Goal: Check status

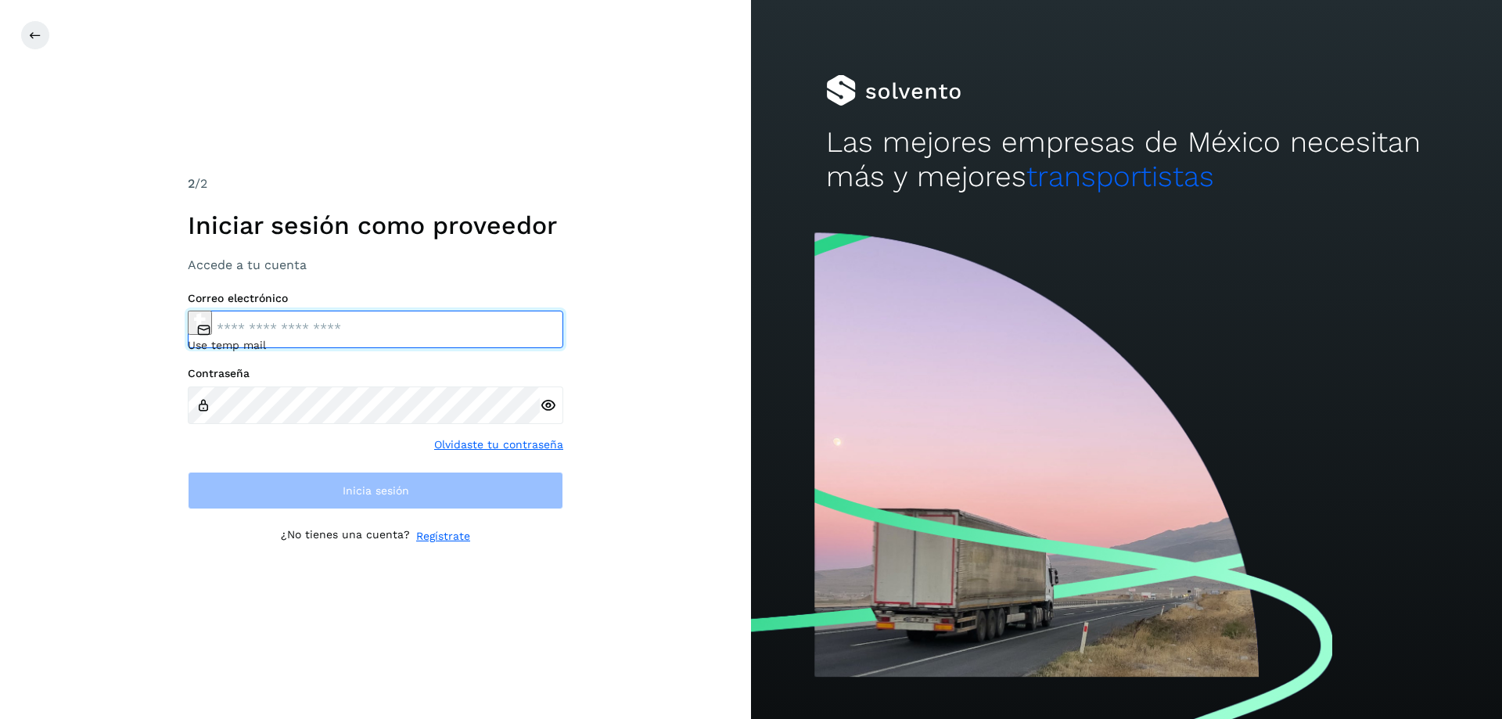
type input "**********"
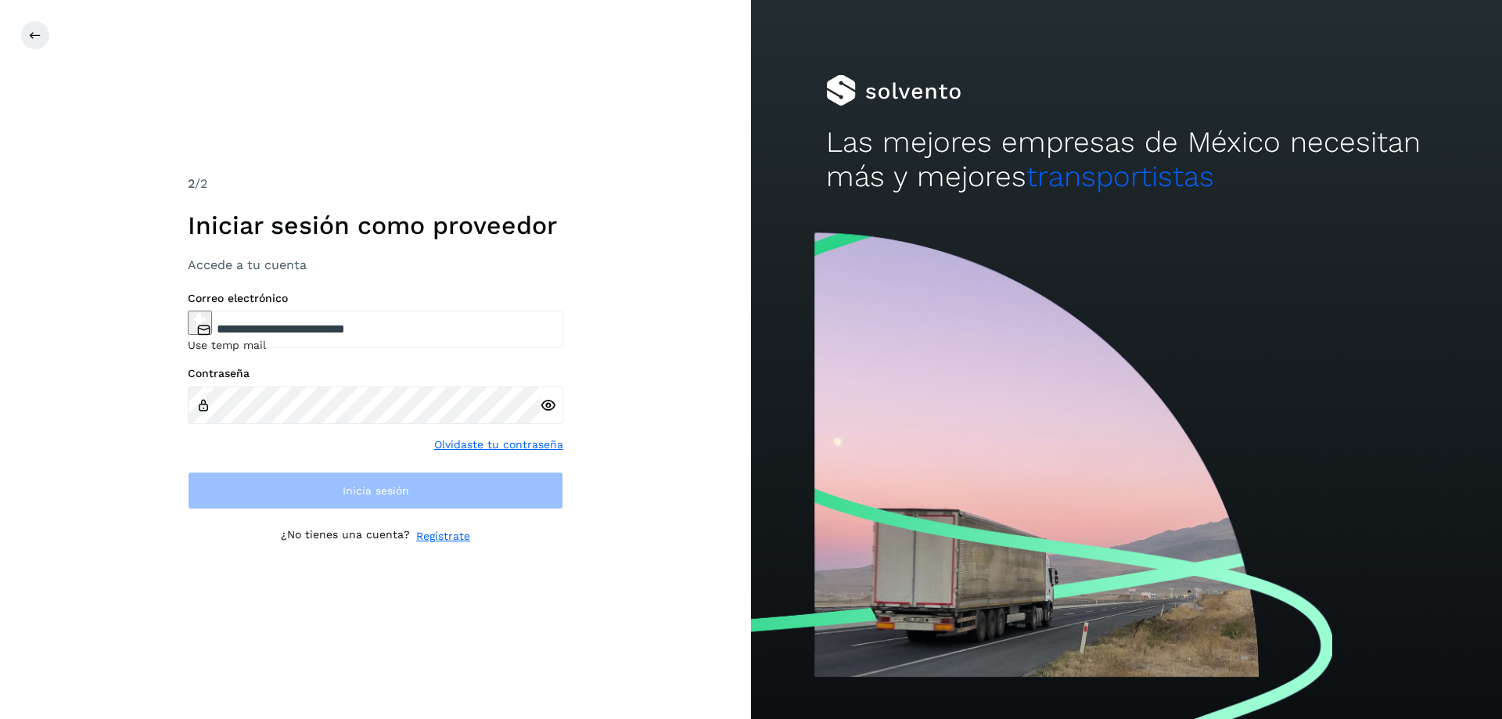
click at [729, 486] on div "**********" at bounding box center [375, 359] width 751 height 719
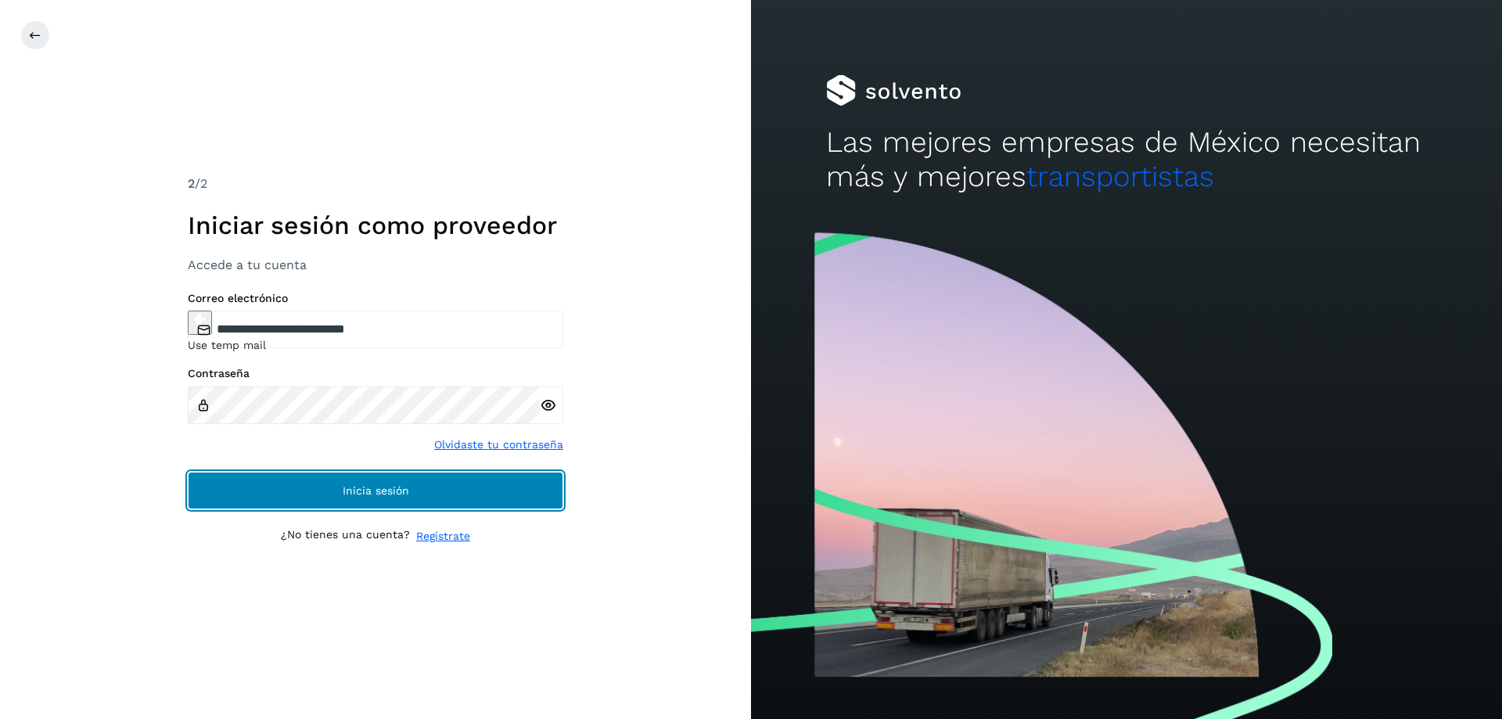
click at [375, 492] on span "Inicia sesión" at bounding box center [376, 490] width 66 height 11
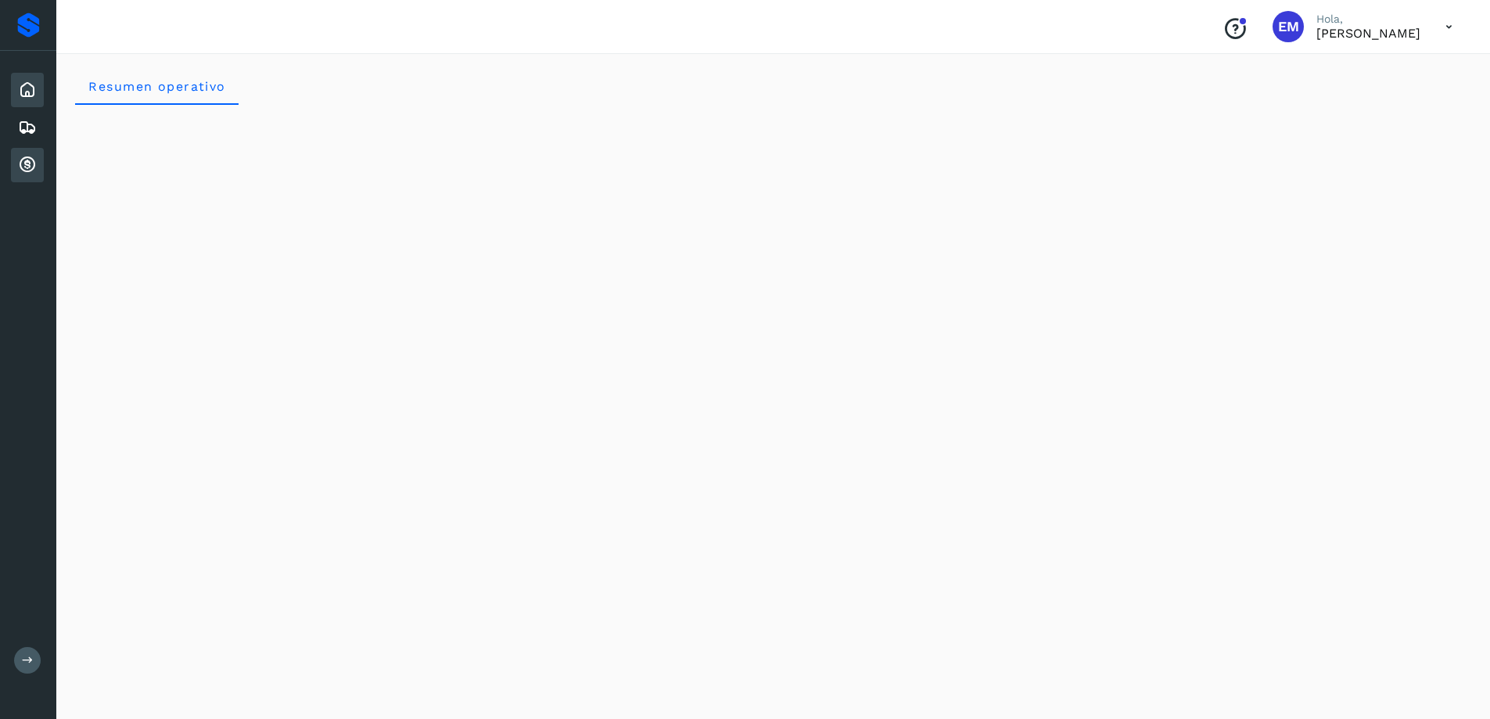
click at [27, 159] on icon at bounding box center [27, 165] width 19 height 19
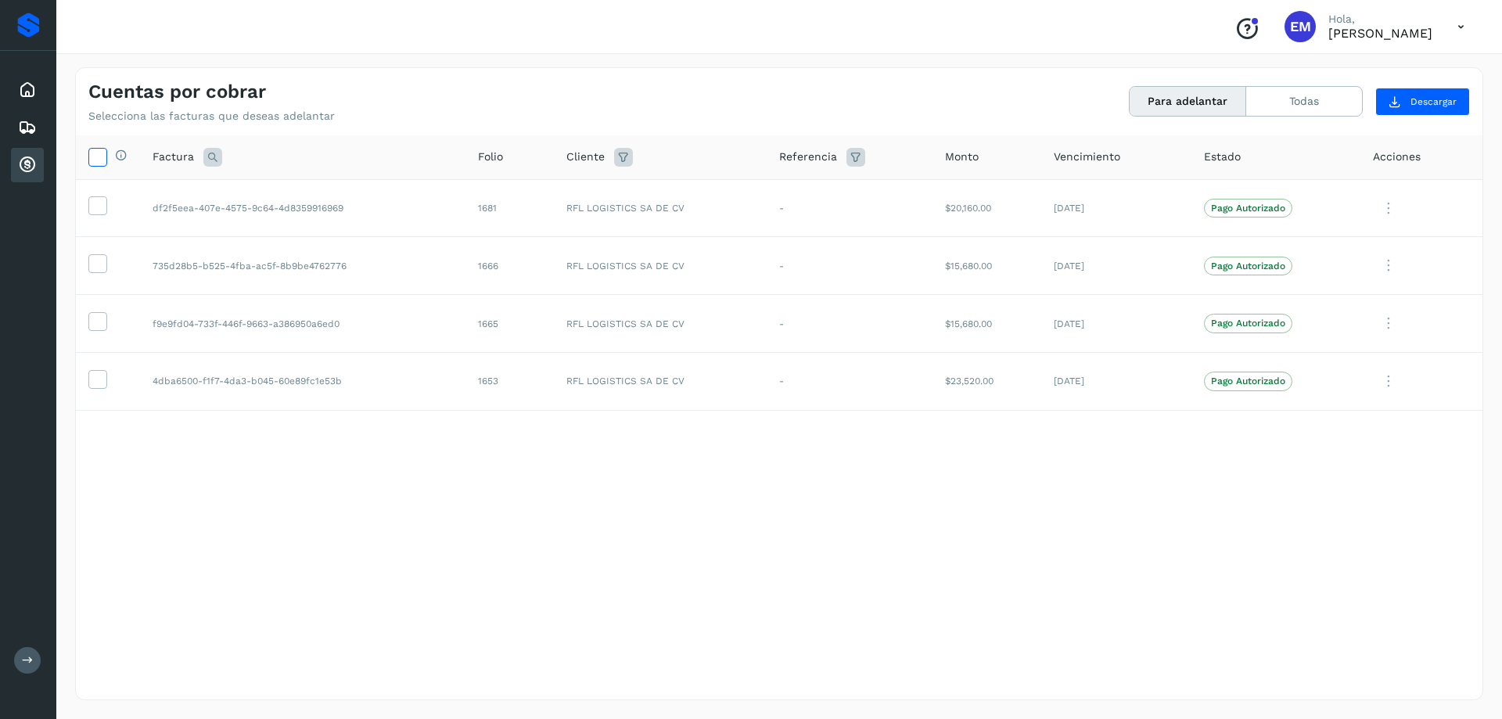
click at [99, 158] on icon at bounding box center [97, 156] width 16 height 16
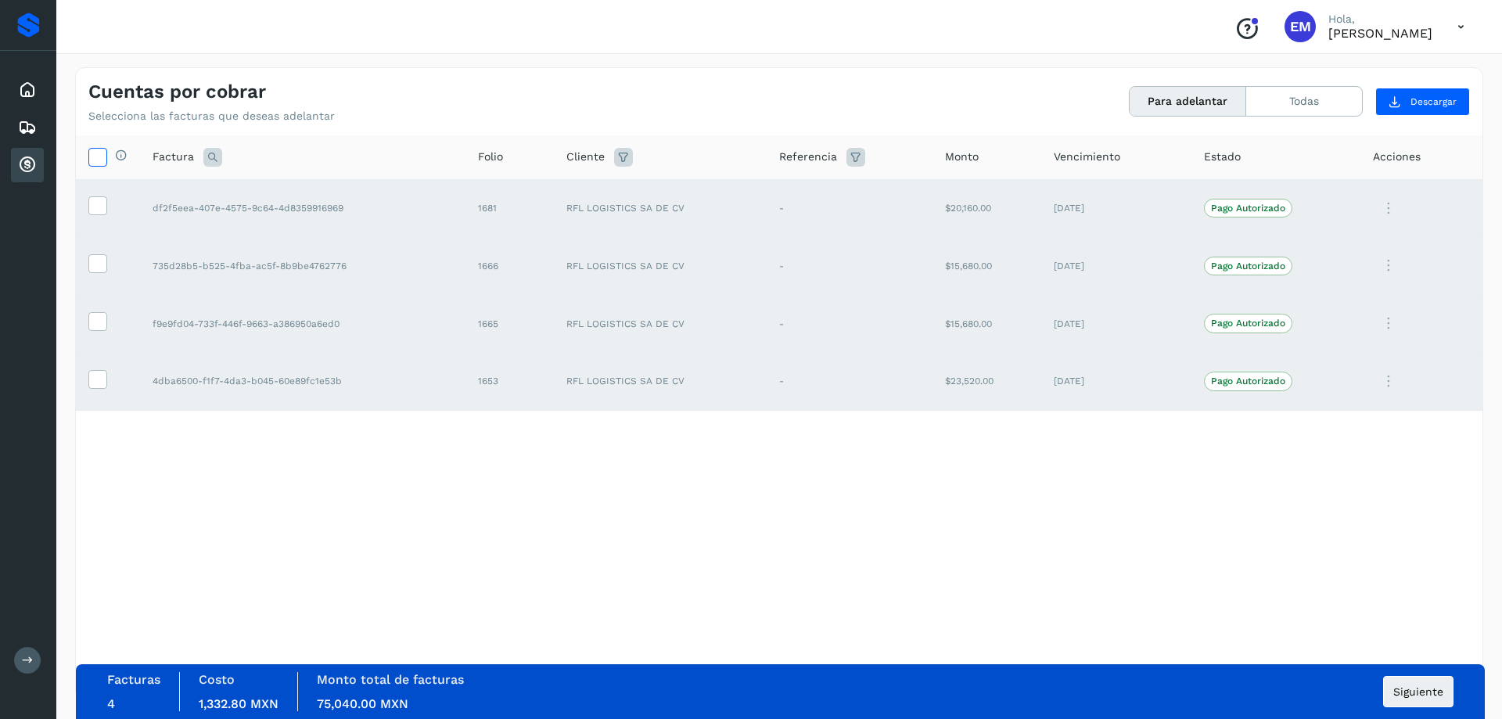
click at [94, 158] on icon at bounding box center [97, 156] width 16 height 16
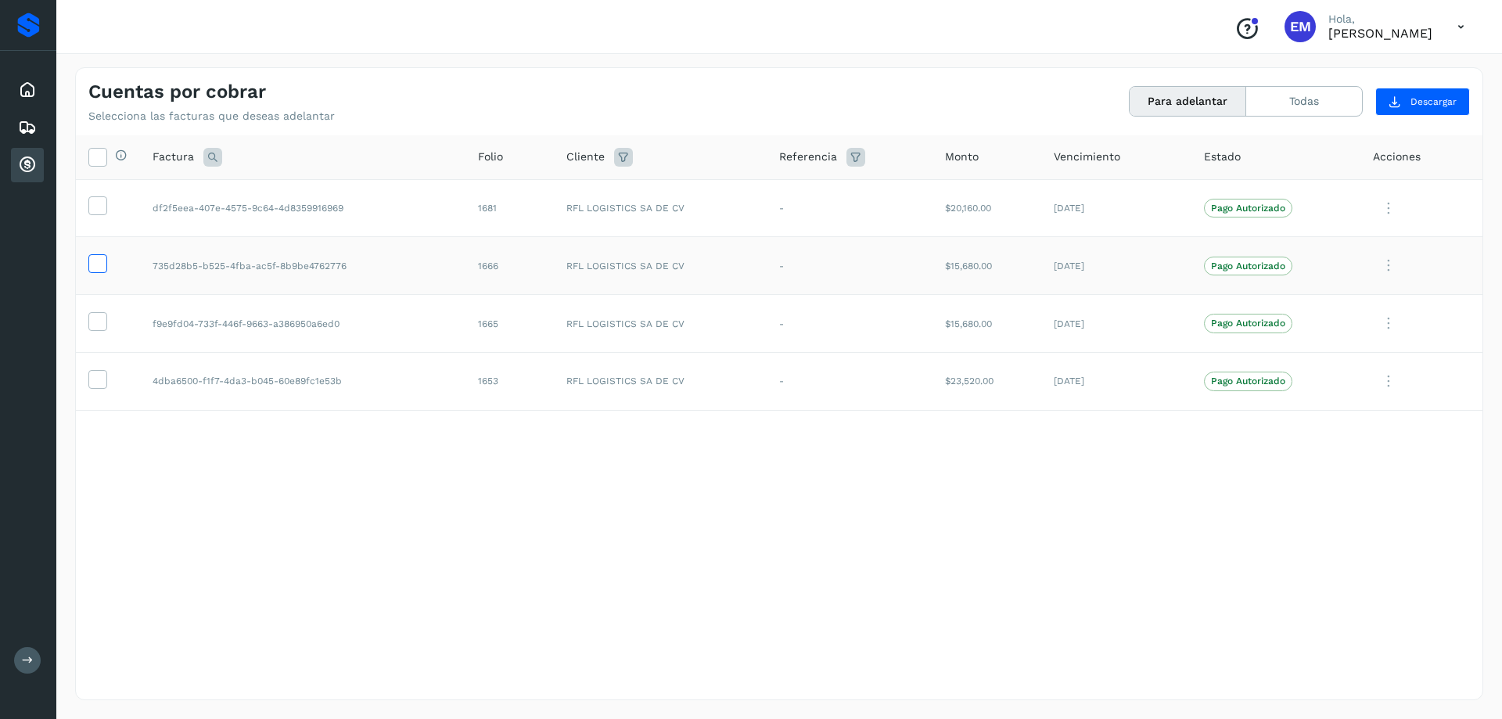
click at [99, 263] on icon at bounding box center [97, 262] width 16 height 16
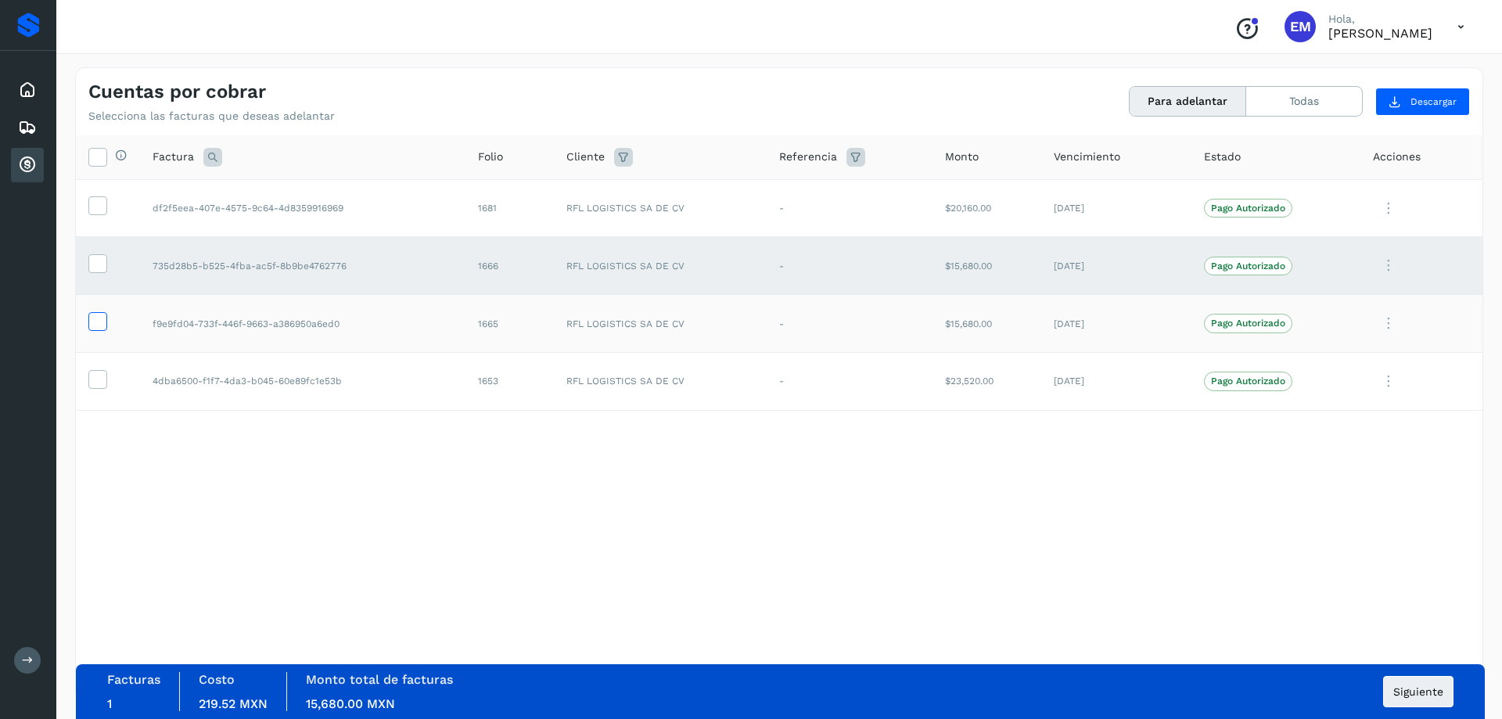
click at [95, 324] on icon at bounding box center [97, 320] width 16 height 16
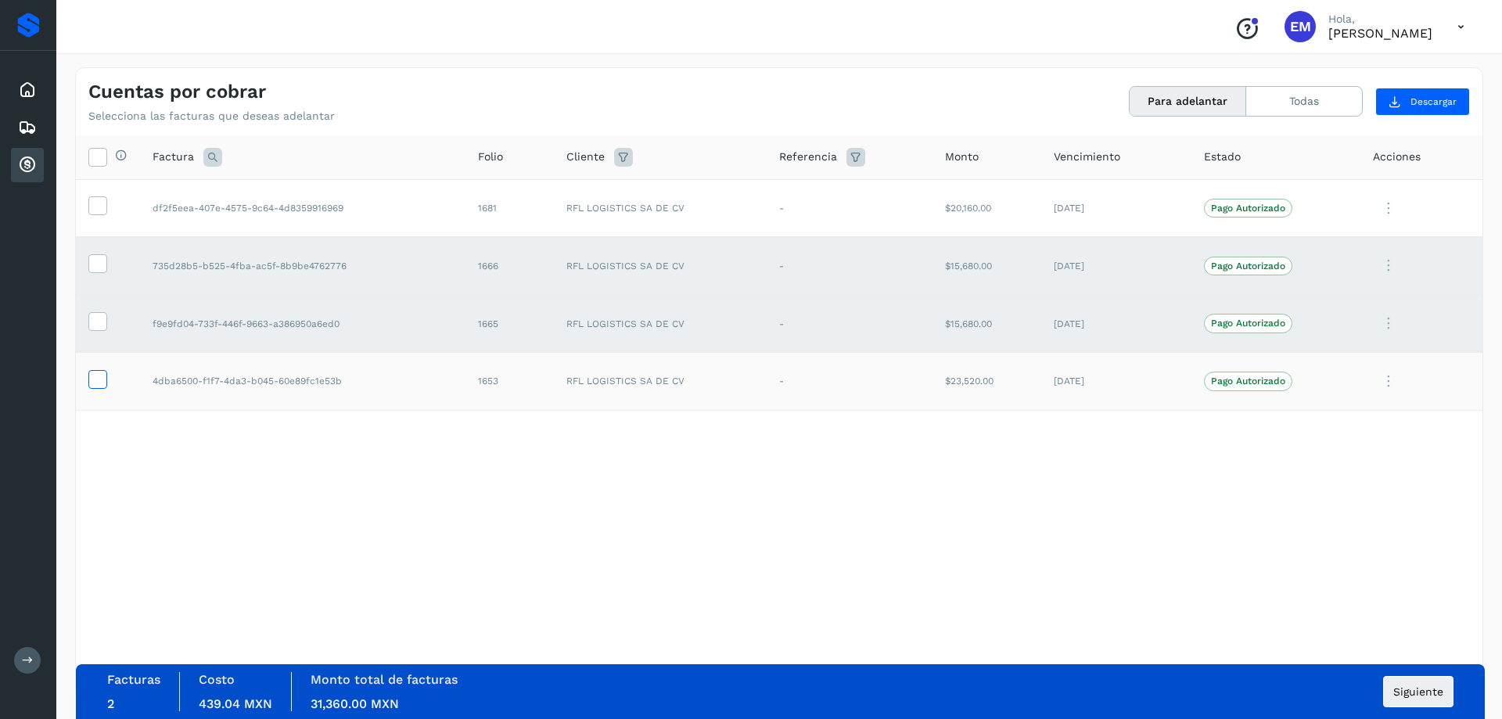
click at [97, 382] on icon at bounding box center [97, 378] width 16 height 16
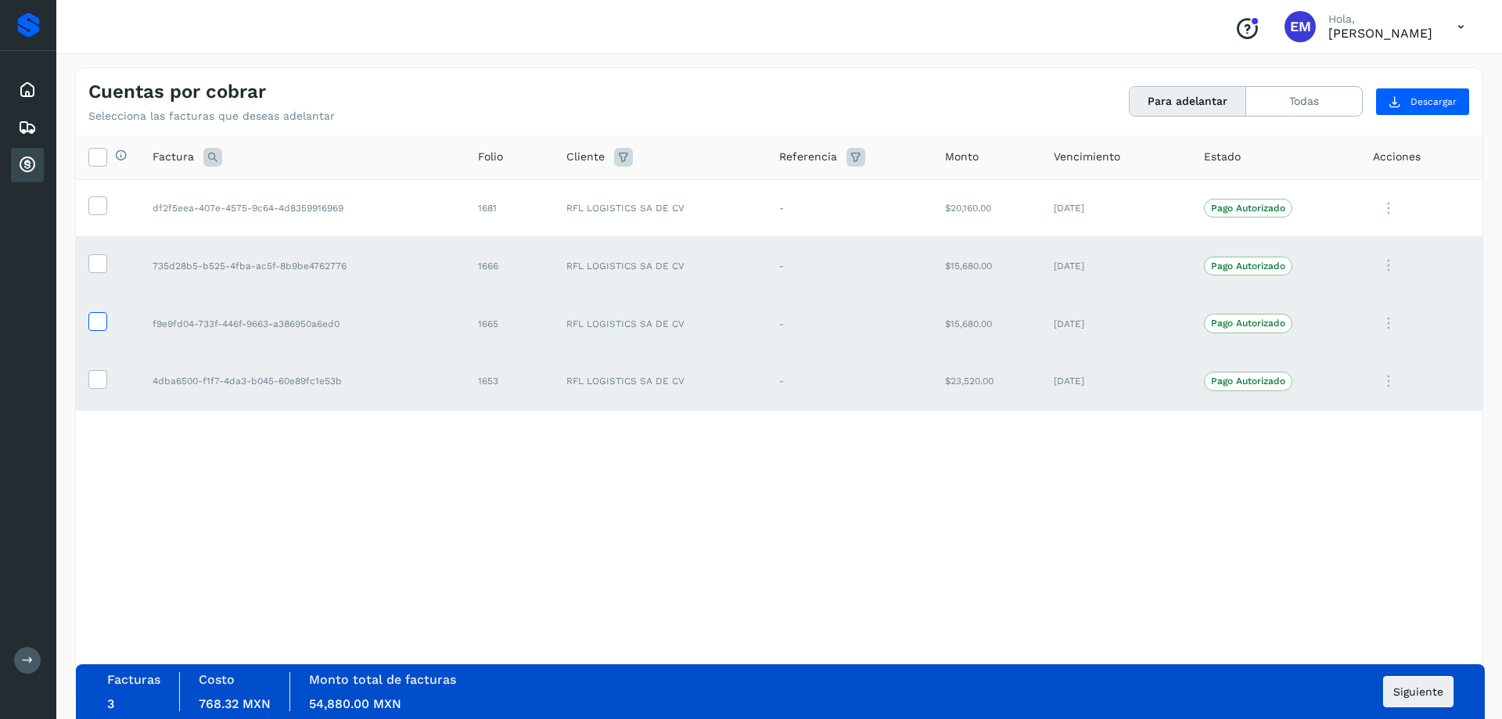
click at [90, 326] on icon at bounding box center [97, 320] width 16 height 16
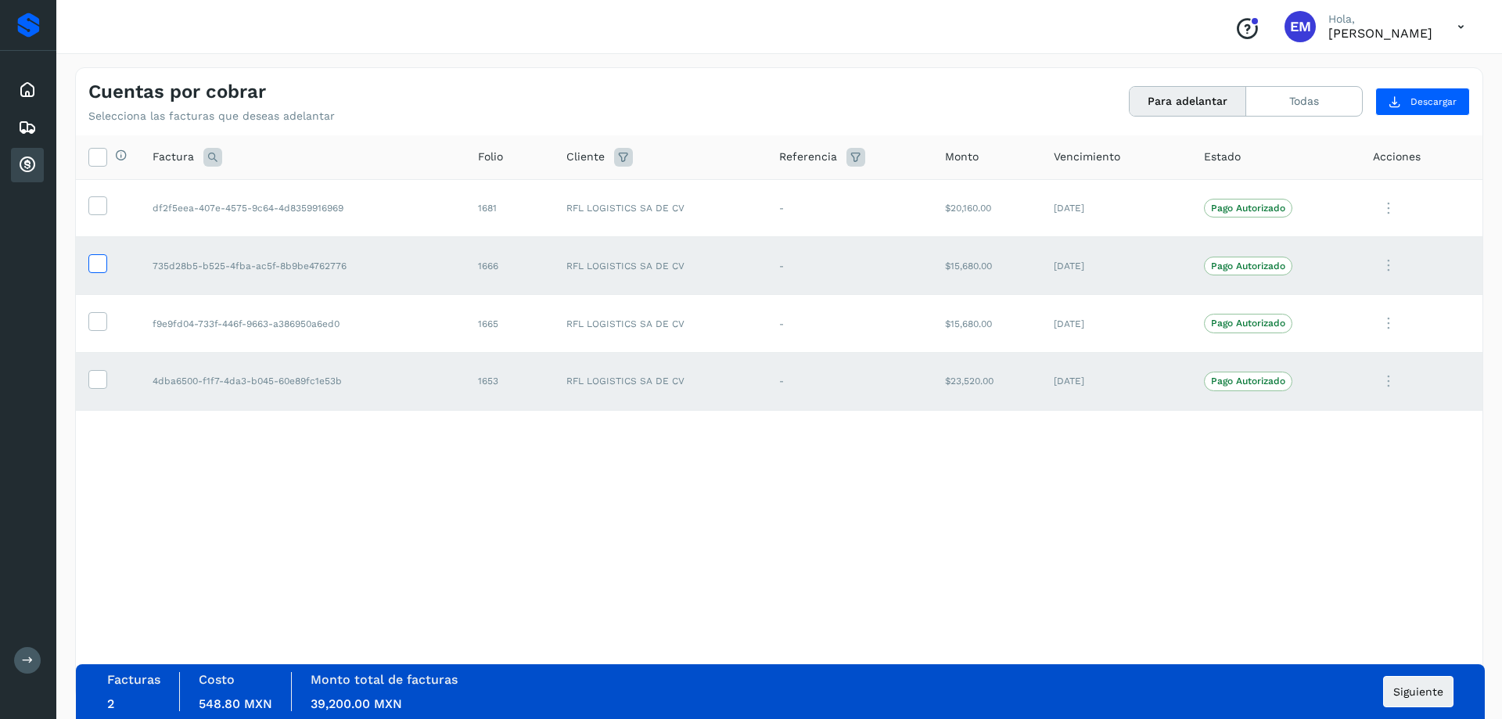
click at [97, 262] on icon at bounding box center [97, 262] width 16 height 16
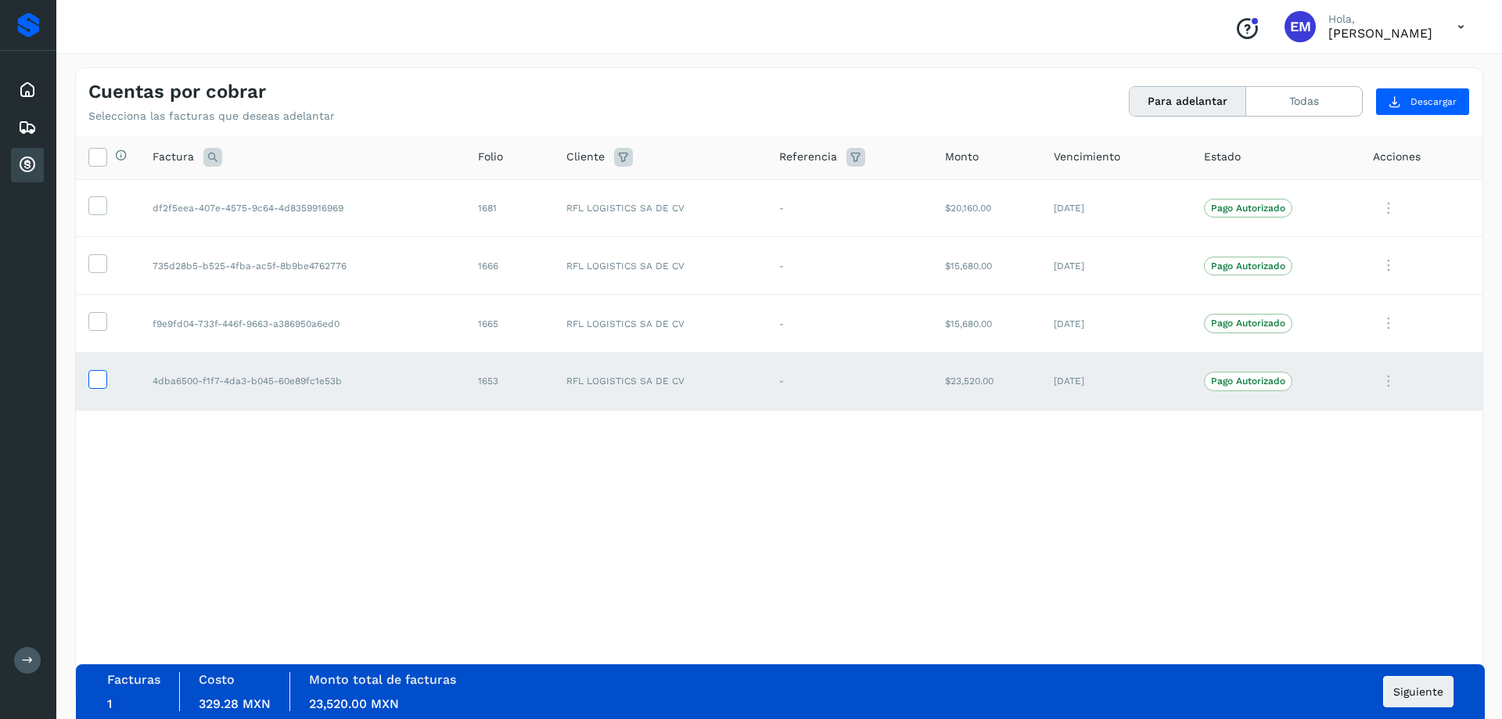
click at [99, 379] on icon at bounding box center [97, 378] width 16 height 16
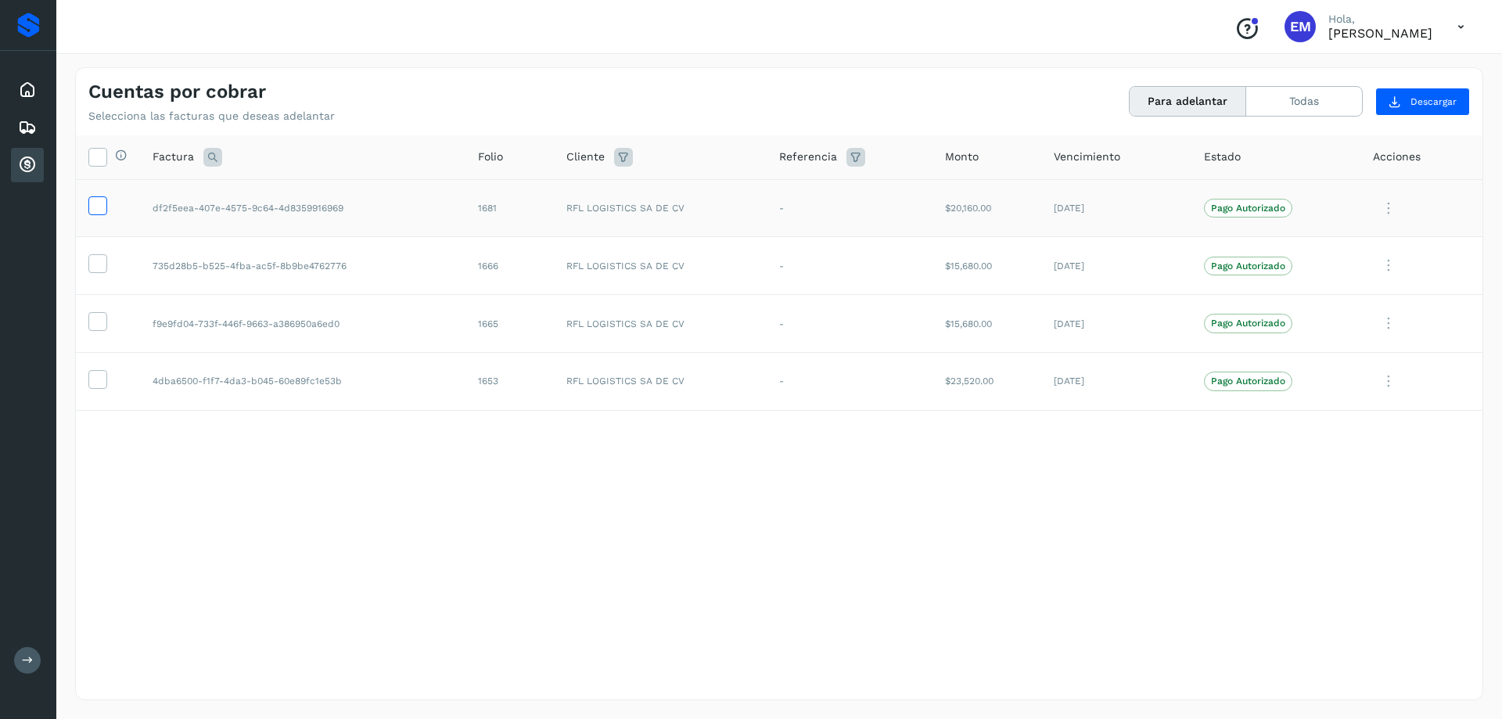
click at [94, 209] on icon at bounding box center [97, 204] width 16 height 16
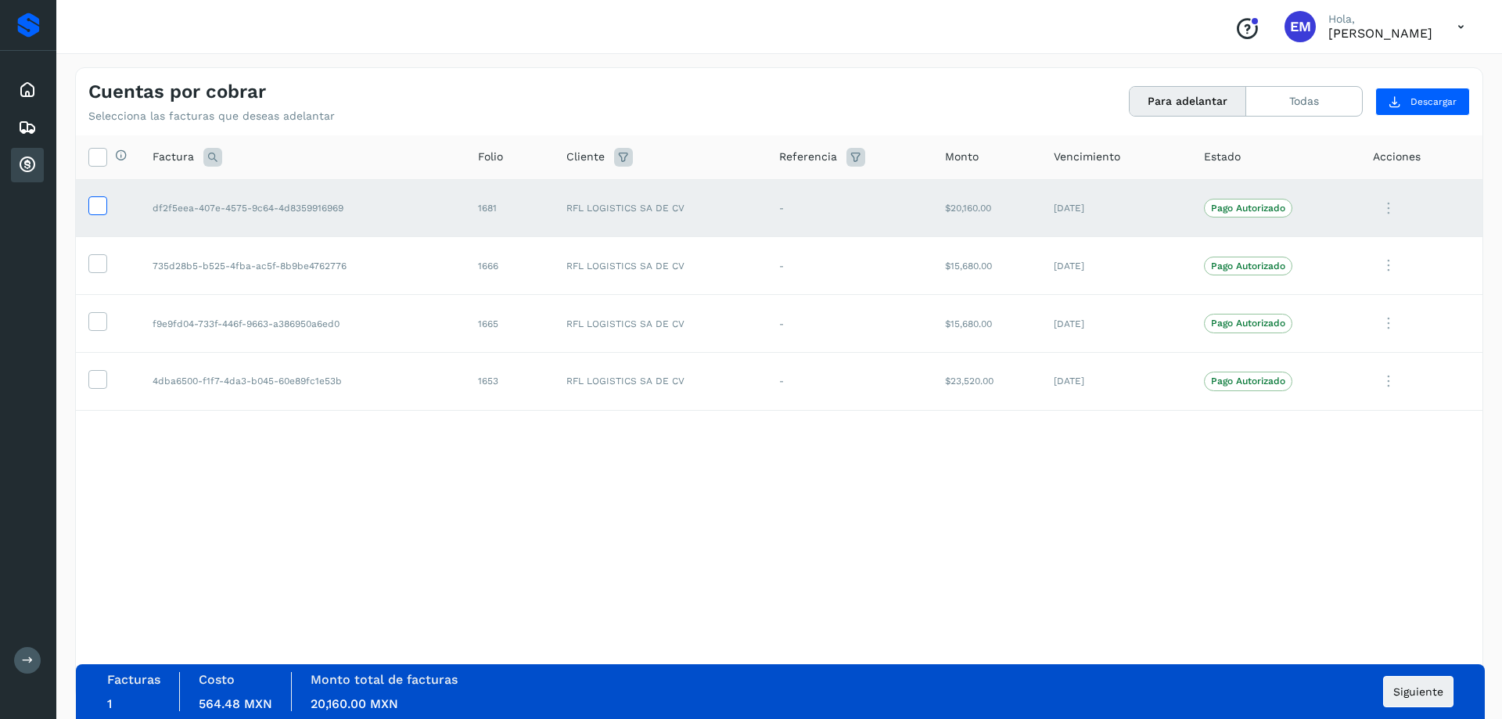
click at [94, 209] on icon at bounding box center [97, 204] width 16 height 16
